Goal: Check status: Check status

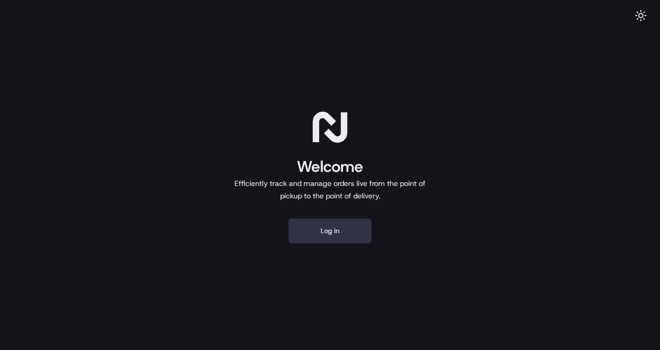
click at [333, 241] on button "Log in" at bounding box center [329, 230] width 83 height 25
